Goal: Find specific page/section: Find specific page/section

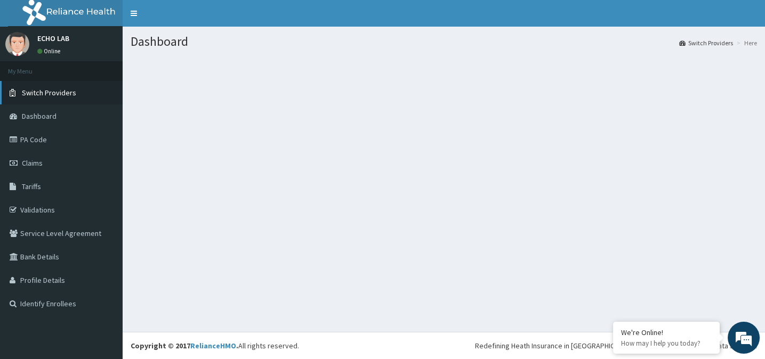
click at [31, 93] on span "Switch Providers" at bounding box center [49, 93] width 54 height 10
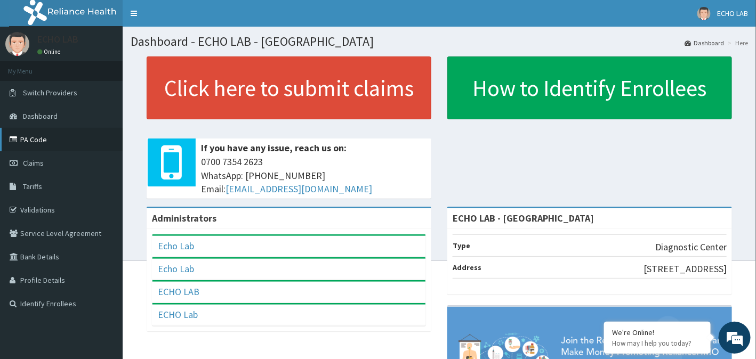
click at [25, 139] on link "PA Code" at bounding box center [61, 139] width 123 height 23
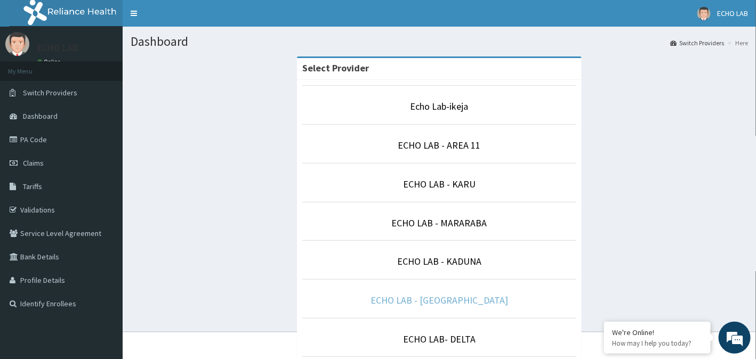
click at [459, 298] on link "ECHO LAB - [GEOGRAPHIC_DATA]" at bounding box center [440, 300] width 138 height 12
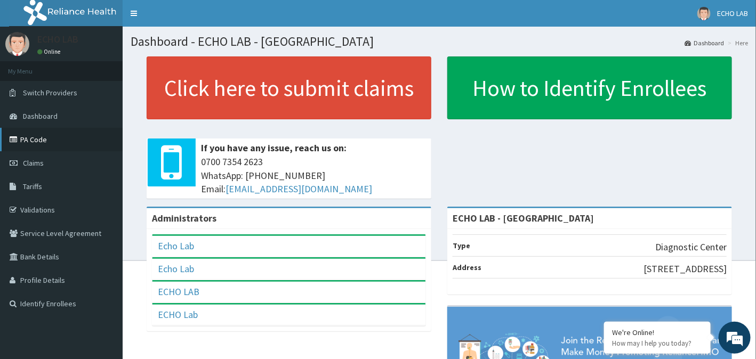
click at [26, 139] on link "PA Code" at bounding box center [61, 139] width 123 height 23
